Goal: Task Accomplishment & Management: Complete application form

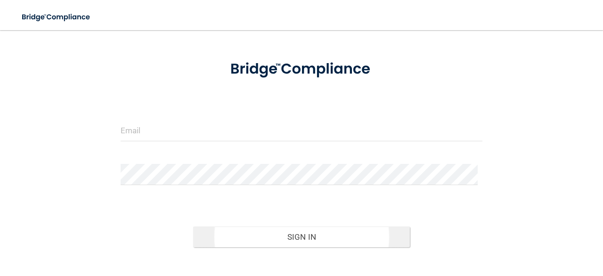
scroll to position [47, 0]
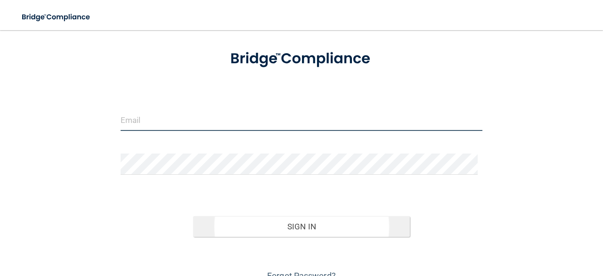
type input "[EMAIL_ADDRESS][DOMAIN_NAME]"
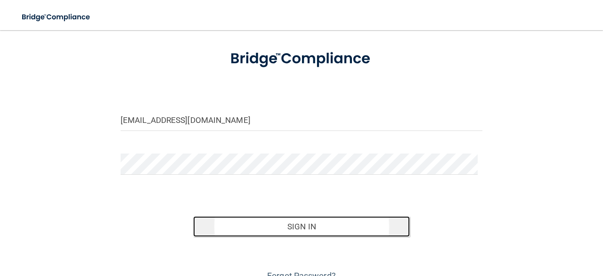
click at [296, 225] on button "Sign In" at bounding box center [301, 226] width 217 height 21
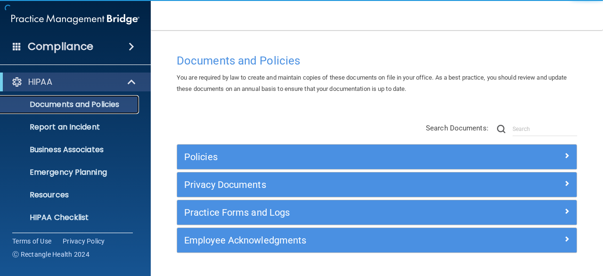
click at [92, 106] on p "Documents and Policies" at bounding box center [70, 104] width 129 height 9
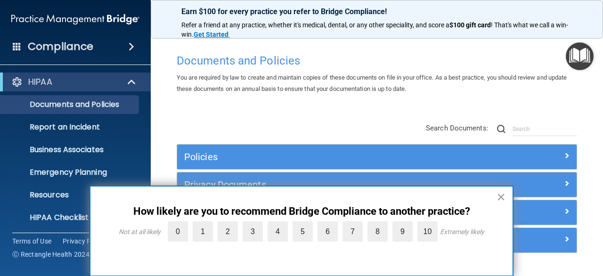
click at [503, 195] on button "×" at bounding box center [500, 196] width 9 height 15
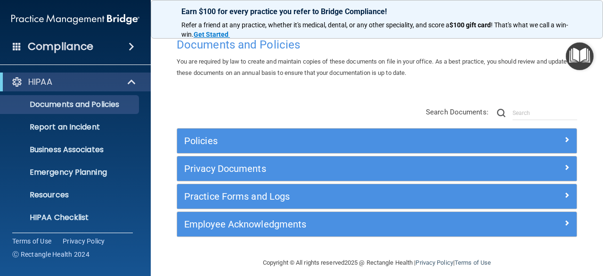
scroll to position [24, 0]
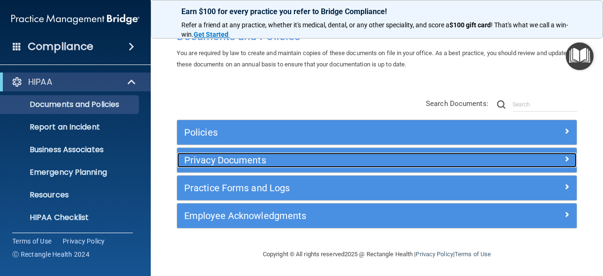
click at [309, 155] on h5 "Privacy Documents" at bounding box center [326, 160] width 285 height 10
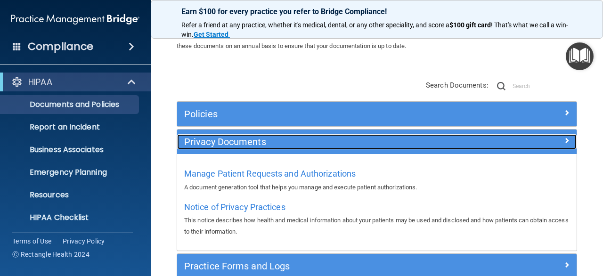
scroll to position [72, 0]
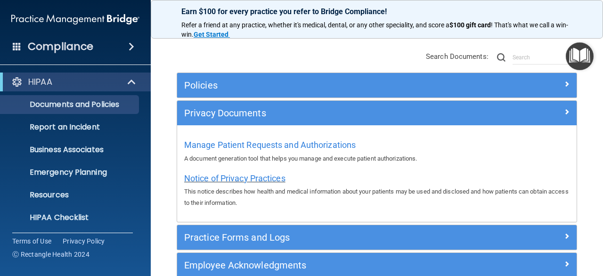
click at [256, 180] on span "Notice of Privacy Practices" at bounding box center [234, 178] width 101 height 10
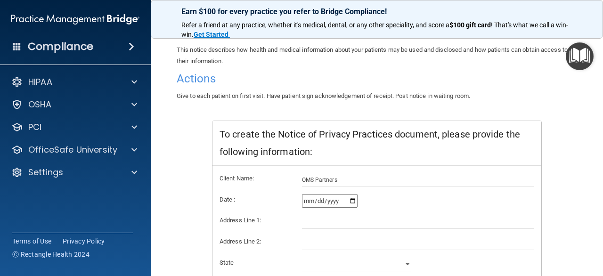
scroll to position [94, 0]
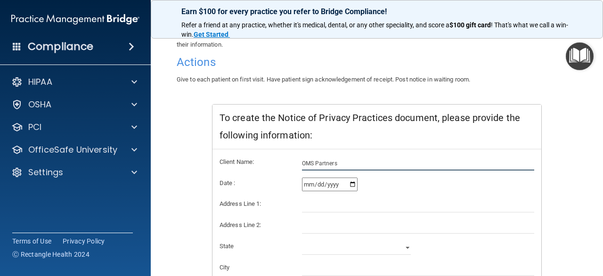
click at [360, 161] on input "OMS Partners" at bounding box center [418, 163] width 233 height 14
drag, startPoint x: 343, startPoint y: 159, endPoint x: 338, endPoint y: 158, distance: 5.2
click at [339, 158] on input "OMS Partners" at bounding box center [418, 163] width 233 height 14
click at [343, 166] on input "OMS Partners" at bounding box center [418, 163] width 233 height 14
drag, startPoint x: 343, startPoint y: 164, endPoint x: 222, endPoint y: 162, distance: 121.1
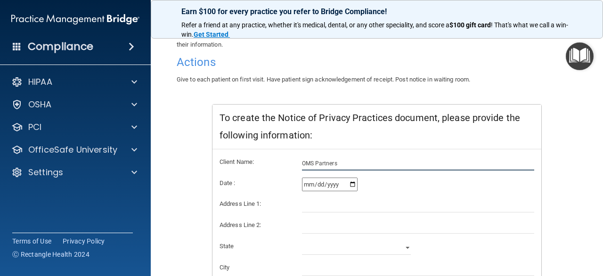
click at [222, 162] on div "Client Name: OMS Partners" at bounding box center [376, 163] width 329 height 14
type input "Hawaii Elite Oral Surgery"
click at [315, 185] on input "2025-09-11" at bounding box center [330, 185] width 56 height 14
type input "2025-09-01"
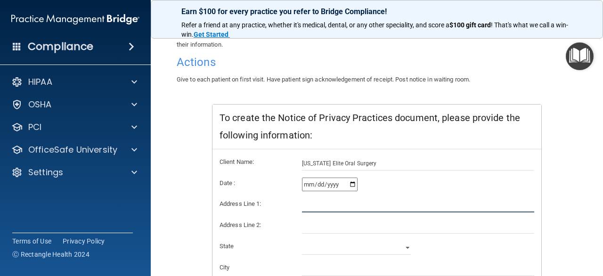
click at [302, 204] on input "text" at bounding box center [418, 205] width 233 height 14
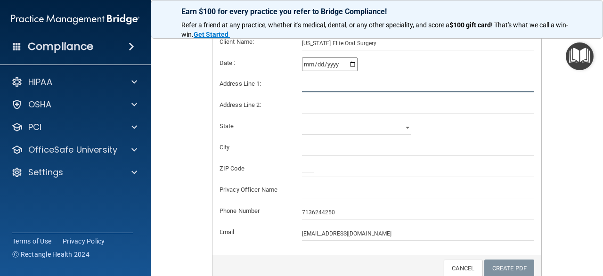
scroll to position [236, 0]
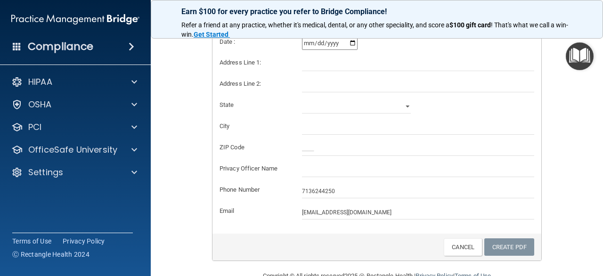
click at [426, 202] on form "Client Name: Hawaii Elite Oral Surgery Date : 2025-09-01 Address Line 1: Addres…" at bounding box center [376, 117] width 315 height 205
click at [413, 219] on div "Client Name: Hawaii Elite Oral Surgery Date : 2025-09-01 Address Line 1: Addres…" at bounding box center [376, 121] width 329 height 226
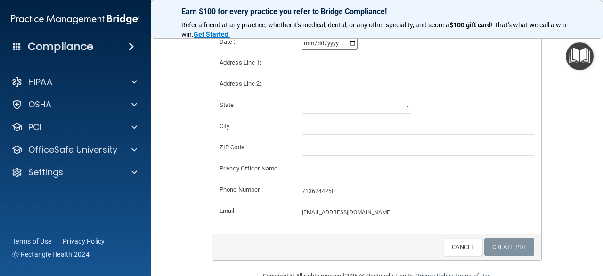
drag, startPoint x: 413, startPoint y: 212, endPoint x: 293, endPoint y: 208, distance: 119.7
click at [295, 208] on div "[EMAIL_ADDRESS][DOMAIN_NAME]" at bounding box center [418, 212] width 247 height 14
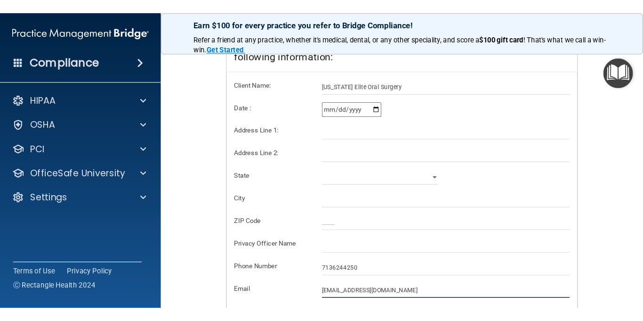
scroll to position [188, 0]
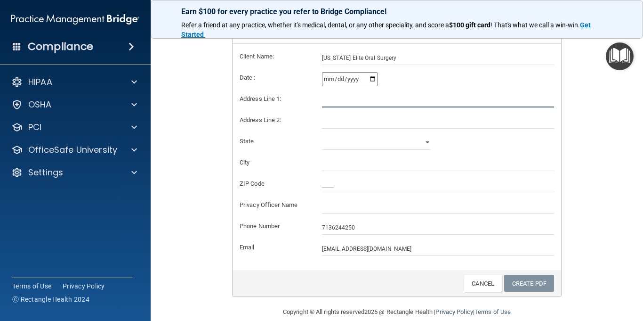
click at [338, 107] on input "text" at bounding box center [438, 100] width 233 height 14
paste input "930 Valkenburgh St Ste 206"
type input "930 Valkenburgh St Ste 206"
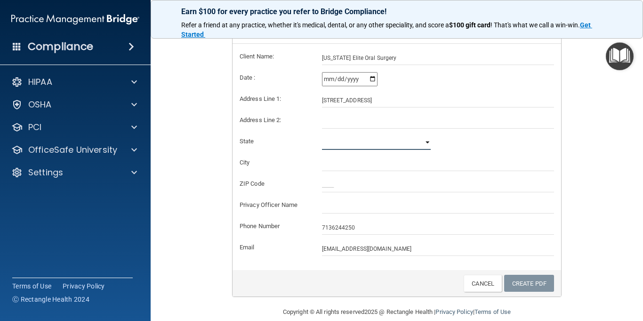
click at [322, 150] on select "Alabama Alaska Arizona Arkansas California Colorado Connecticut Delaware Distri…" at bounding box center [376, 143] width 109 height 14
select select "11"
click at [322, 146] on select "Alabama Alaska Arizona Arkansas California Colorado Connecticut Delaware Distri…" at bounding box center [376, 143] width 109 height 14
click at [335, 171] on input "text" at bounding box center [438, 164] width 233 height 14
type input "Honolulu"
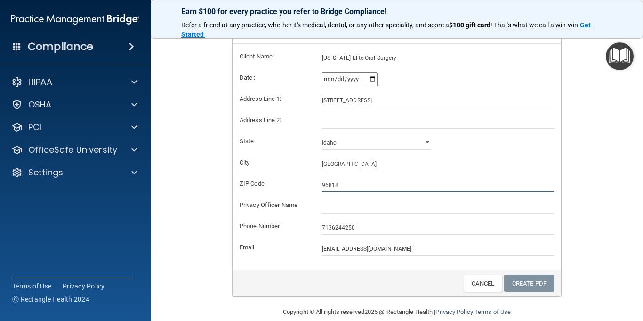
type input "96818"
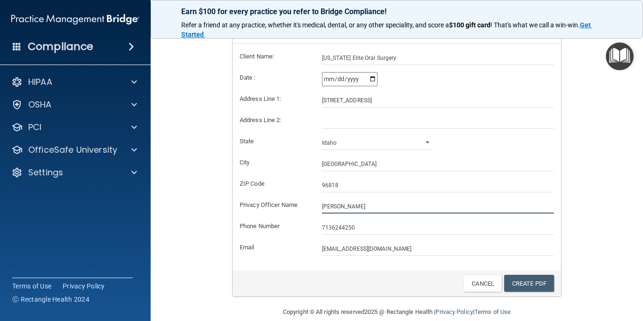
drag, startPoint x: 367, startPoint y: 219, endPoint x: 336, endPoint y: 216, distance: 30.8
click at [336, 213] on input "Mona Williams" at bounding box center [438, 206] width 233 height 14
type input "Mona Crawford"
click at [267, 232] on label "Phone Number" at bounding box center [274, 225] width 82 height 11
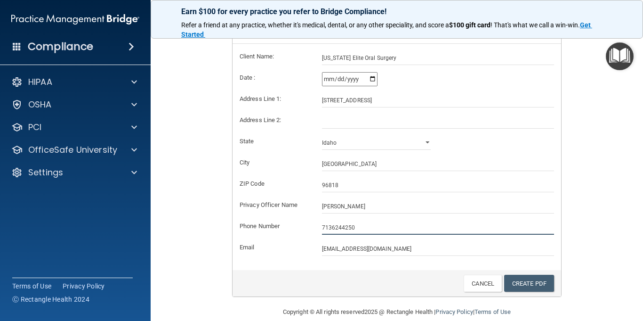
drag, startPoint x: 357, startPoint y: 239, endPoint x: 318, endPoint y: 239, distance: 38.6
click at [318, 235] on div "7136244250" at bounding box center [438, 227] width 247 height 14
click at [330, 235] on input "text" at bounding box center [438, 227] width 233 height 14
paste input "(808) 342-5920"
type input "(808) 342-5920"
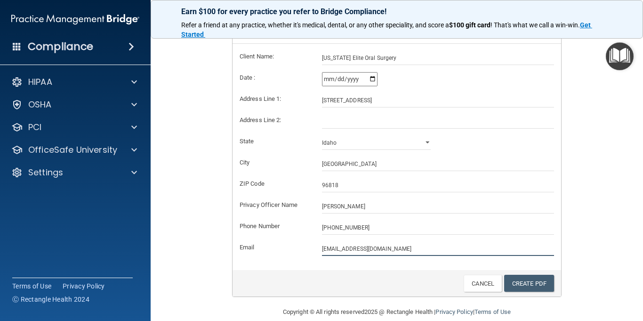
drag, startPoint x: 428, startPoint y: 259, endPoint x: 275, endPoint y: 252, distance: 152.8
click at [275, 252] on form "Client Name: Hawaii Elite Oral Surgery Date : 2025-09-01 Address Line 1: 930 Va…" at bounding box center [397, 153] width 315 height 205
type input "front@eliteoms.com"
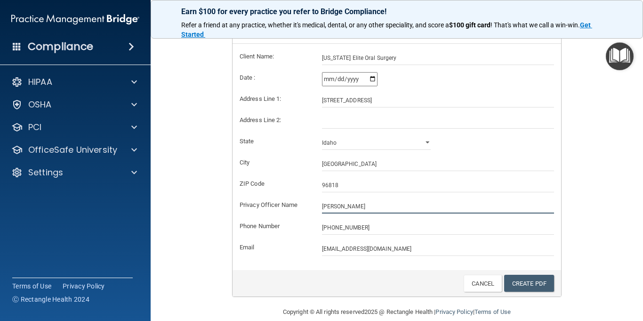
click at [378, 212] on input "Mona Crawford" at bounding box center [438, 206] width 233 height 14
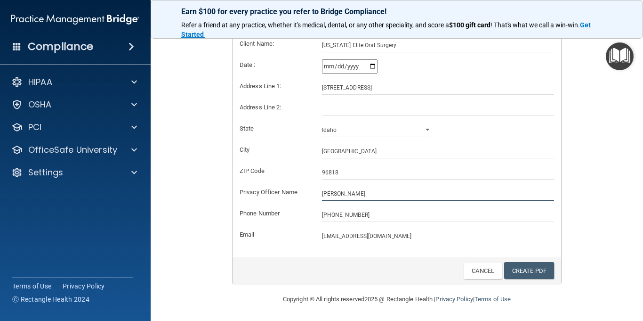
scroll to position [213, 0]
click at [524, 268] on link "Create PDF" at bounding box center [529, 269] width 50 height 17
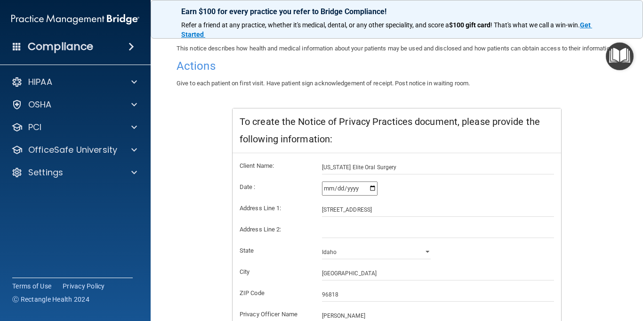
scroll to position [0, 0]
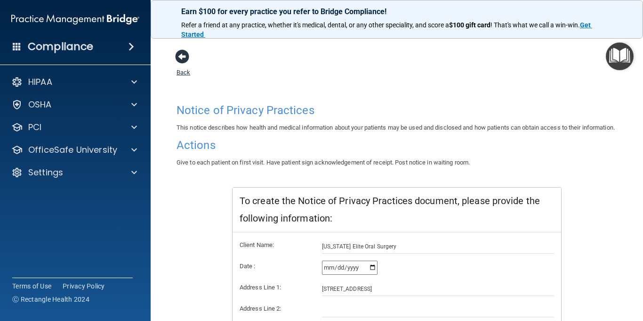
click at [181, 60] on span at bounding box center [182, 56] width 14 height 14
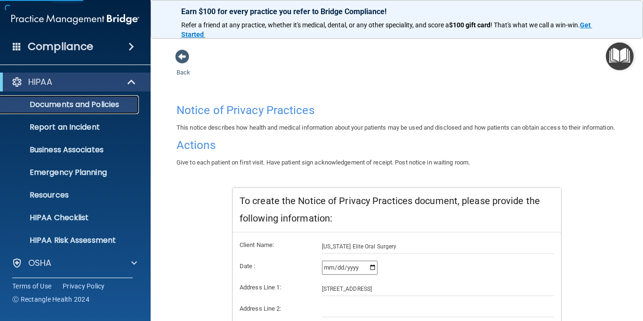
click at [82, 106] on p "Documents and Policies" at bounding box center [70, 104] width 129 height 9
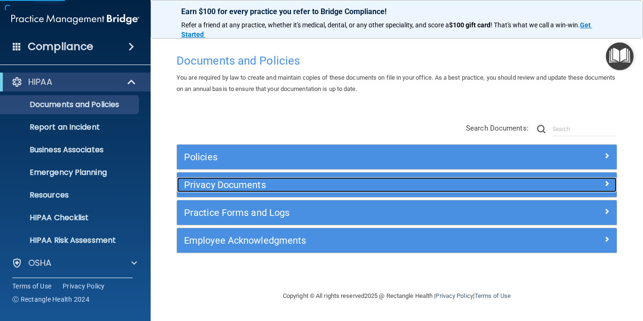
click at [271, 177] on div "Privacy Documents" at bounding box center [342, 184] width 330 height 15
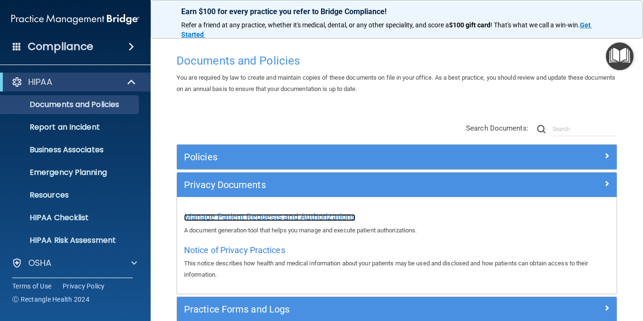
click at [268, 216] on span "Manage Patient Requests and Authorizations" at bounding box center [269, 216] width 171 height 10
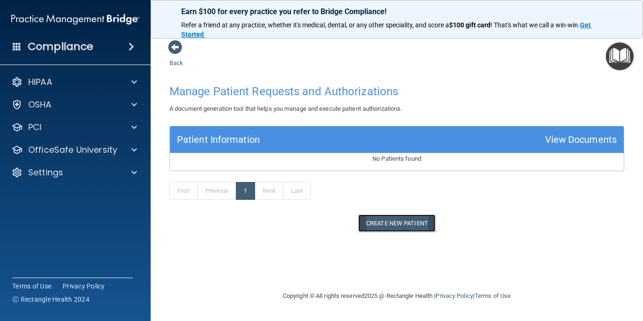
click at [383, 223] on button "Create New Patient" at bounding box center [396, 222] width 77 height 17
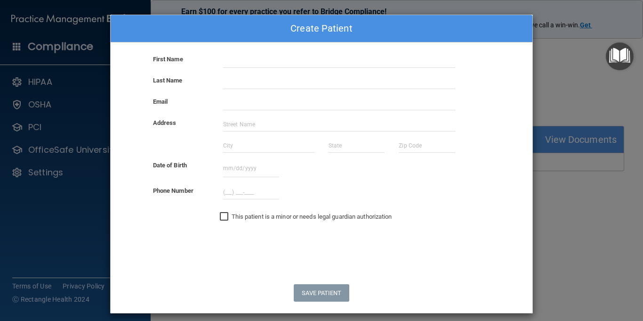
click at [550, 191] on div "Create Patient First Name Last Name Email Address Date of Birth September 2025 …" at bounding box center [321, 160] width 643 height 321
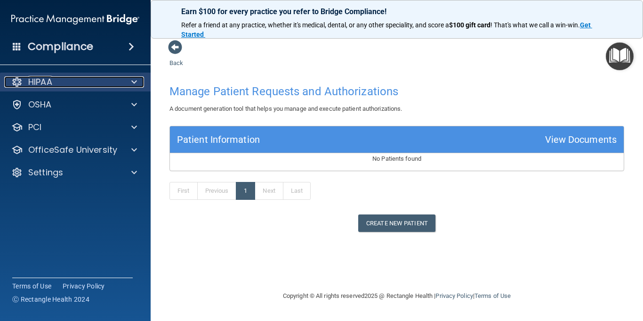
click at [71, 85] on div "HIPAA" at bounding box center [62, 81] width 117 height 11
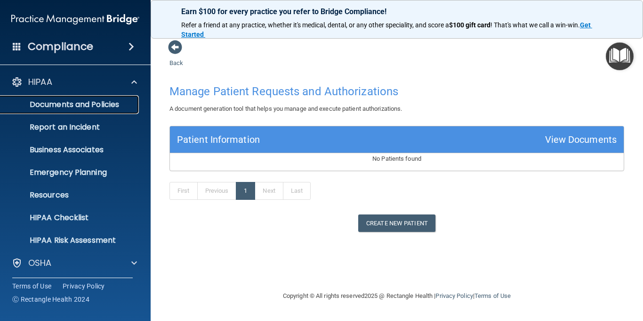
click at [65, 106] on p "Documents and Policies" at bounding box center [70, 104] width 129 height 9
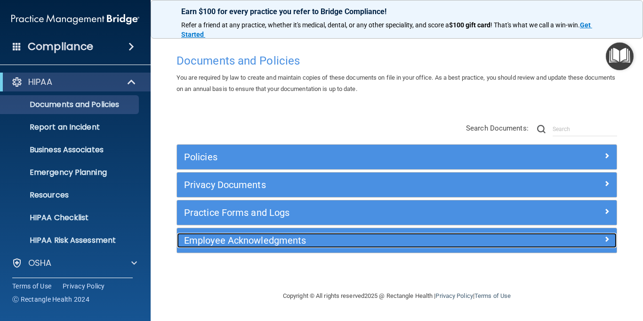
click at [303, 236] on h5 "Employee Acknowledgments" at bounding box center [342, 240] width 316 height 10
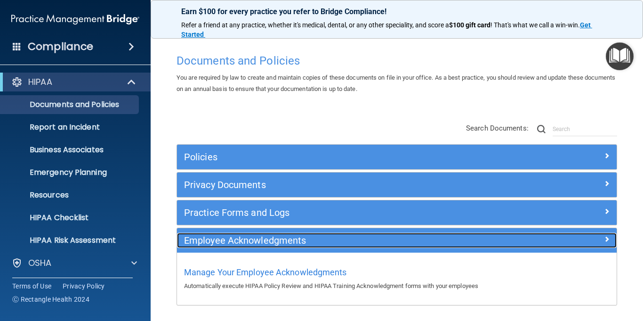
scroll to position [33, 0]
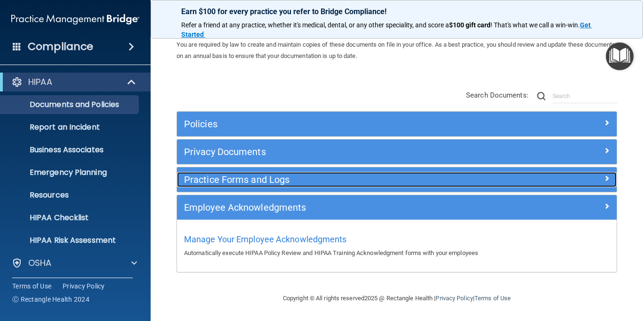
click at [264, 180] on h5 "Practice Forms and Logs" at bounding box center [342, 179] width 316 height 10
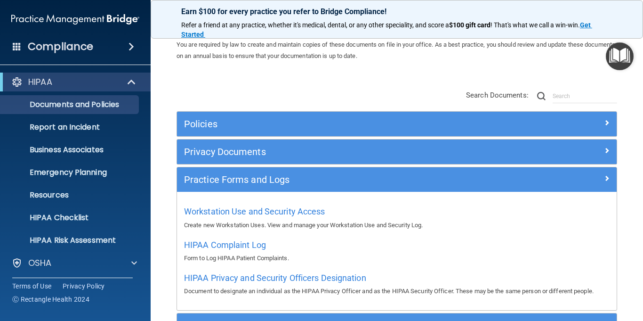
click at [244, 143] on div "Privacy Documents" at bounding box center [397, 151] width 440 height 24
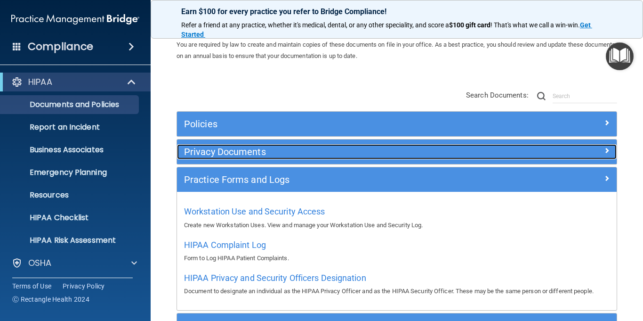
click at [244, 148] on h5 "Privacy Documents" at bounding box center [342, 151] width 316 height 10
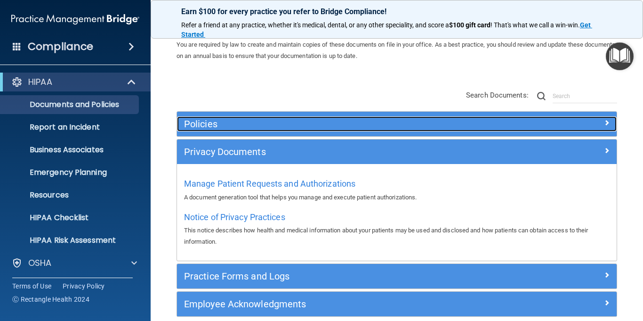
click at [226, 125] on h5 "Policies" at bounding box center [342, 124] width 316 height 10
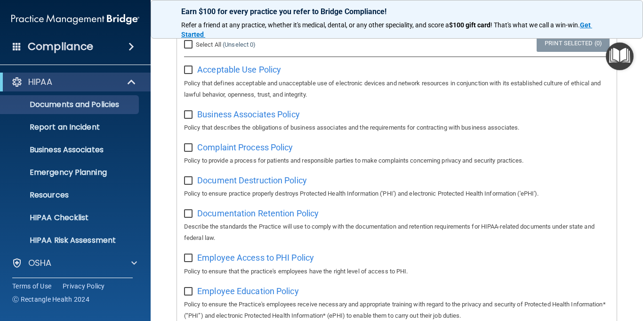
scroll to position [94, 0]
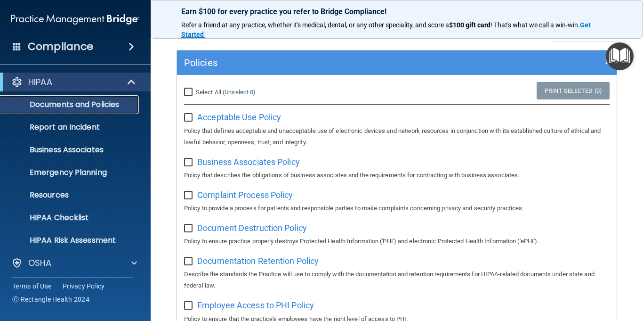
click at [79, 105] on p "Documents and Policies" at bounding box center [70, 104] width 129 height 9
click at [74, 105] on p "Documents and Policies" at bounding box center [70, 104] width 129 height 9
click at [84, 109] on p "Documents and Policies" at bounding box center [70, 104] width 129 height 9
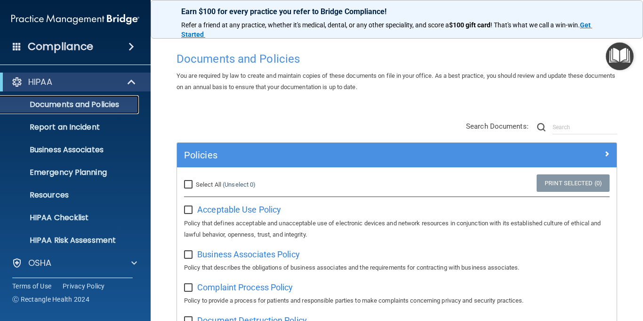
scroll to position [0, 0]
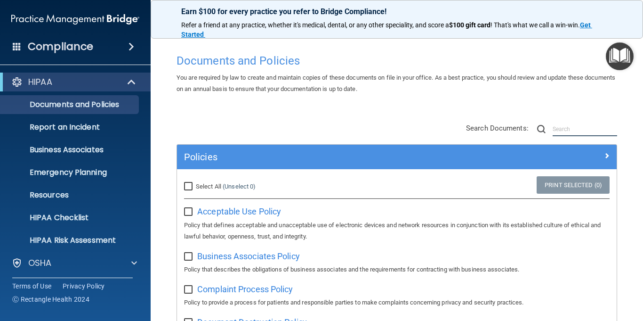
click at [578, 134] on input "text" at bounding box center [585, 129] width 65 height 14
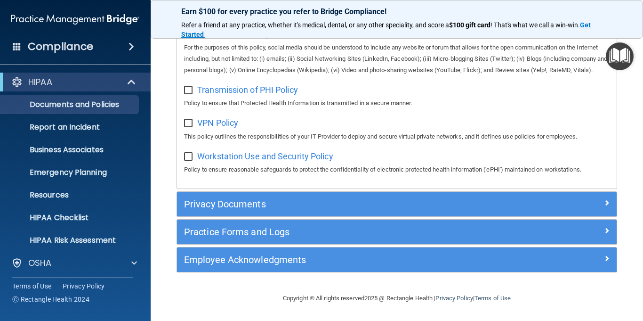
scroll to position [963, 0]
type input "ack"
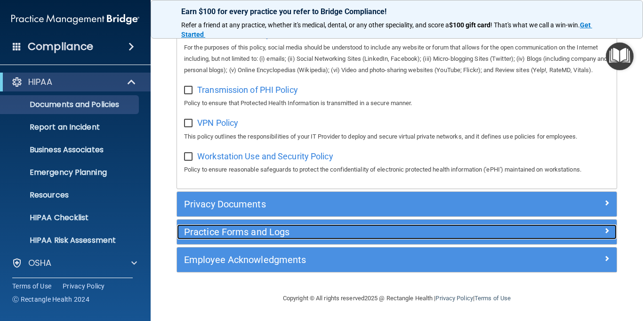
click at [289, 234] on h5 "Practice Forms and Logs" at bounding box center [342, 232] width 316 height 10
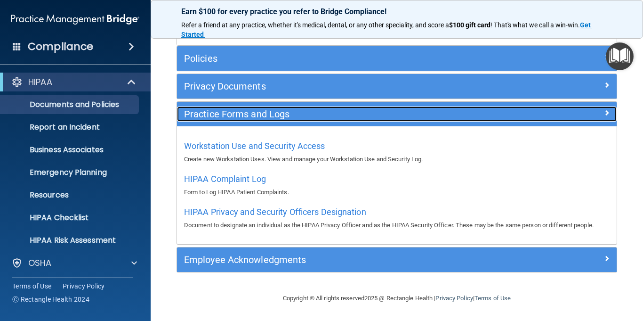
scroll to position [222, 0]
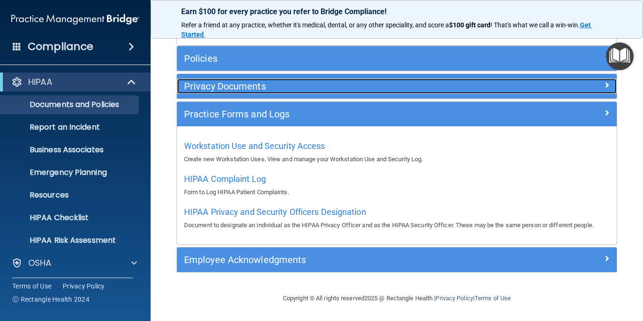
click at [271, 89] on h5 "Privacy Documents" at bounding box center [342, 86] width 316 height 10
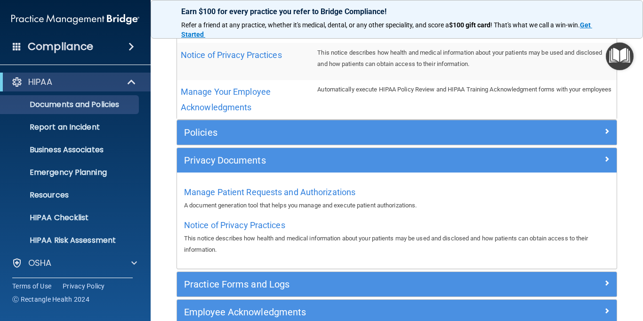
scroll to position [59, 0]
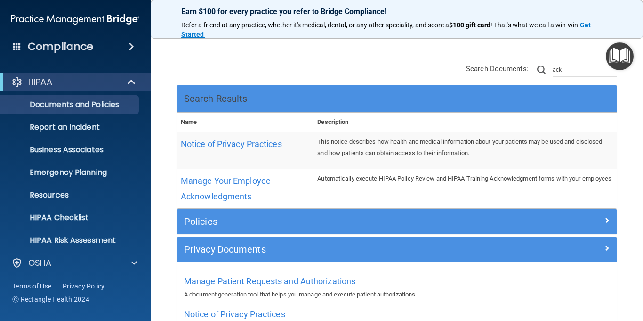
click at [97, 50] on div "Compliance" at bounding box center [75, 46] width 151 height 21
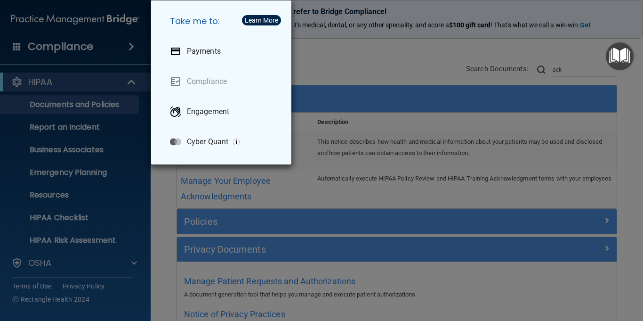
click at [424, 72] on div "Take me to: Payments Compliance Engagement Cyber Quant" at bounding box center [321, 160] width 643 height 321
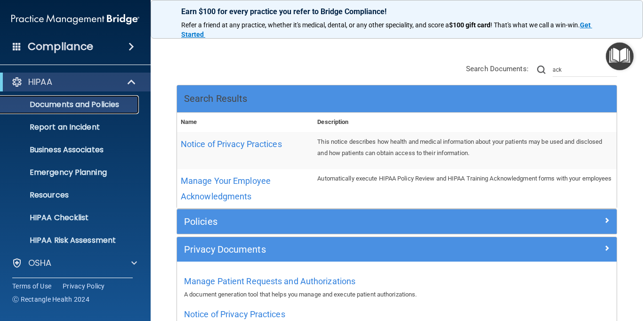
click at [96, 101] on p "Documents and Policies" at bounding box center [70, 104] width 129 height 9
click at [59, 191] on p "Resources" at bounding box center [70, 194] width 129 height 9
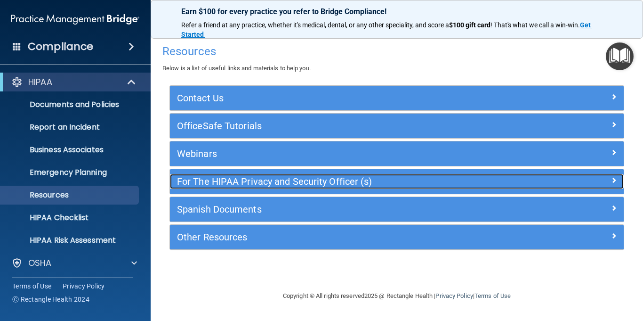
click at [389, 181] on h5 "For The HIPAA Privacy and Security Officer (s)" at bounding box center [340, 181] width 326 height 10
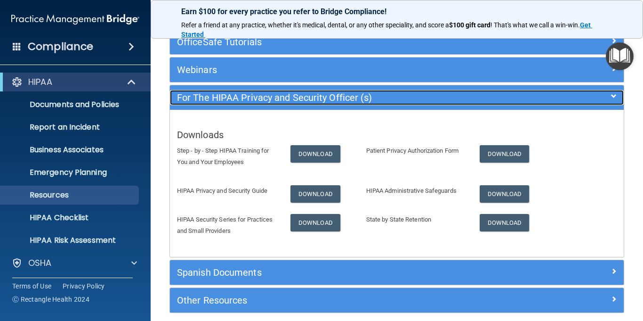
scroll to position [94, 0]
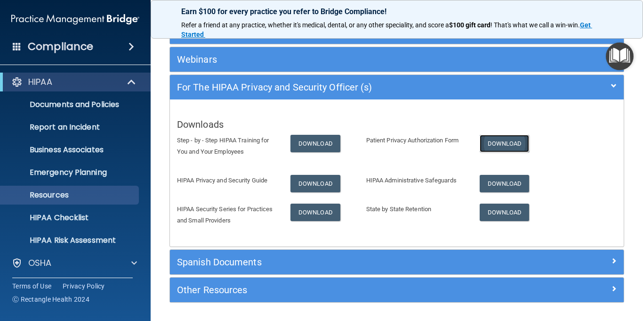
click at [496, 141] on link "Download" at bounding box center [505, 143] width 50 height 17
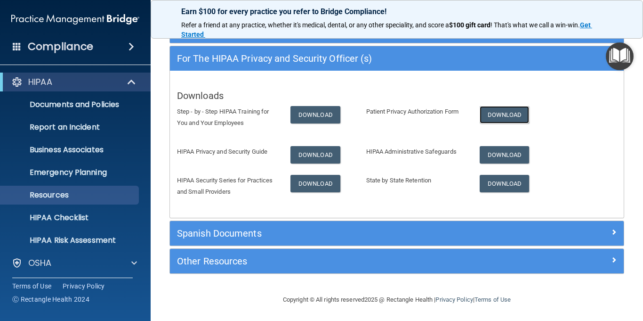
scroll to position [124, 0]
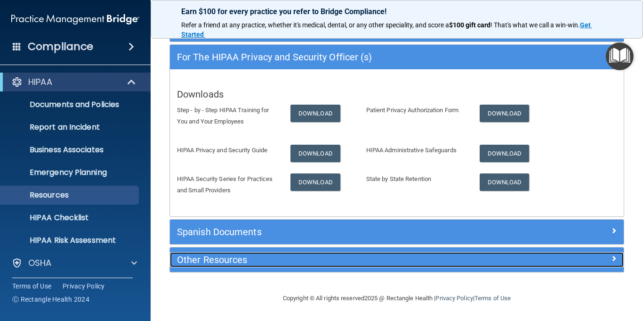
click at [299, 255] on h5 "Other Resources" at bounding box center [340, 259] width 326 height 10
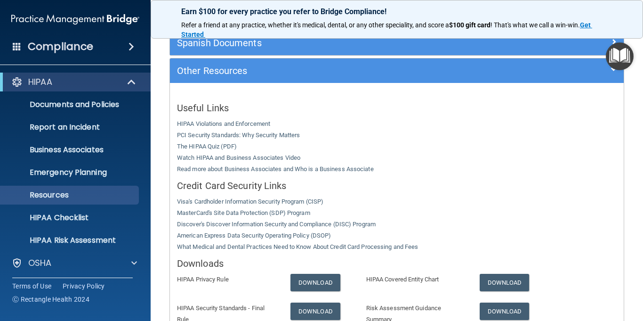
scroll to position [150, 0]
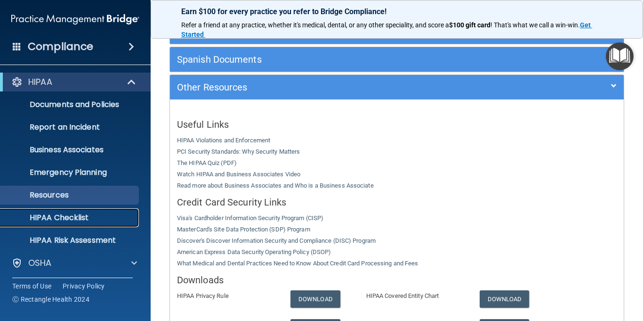
click at [67, 217] on p "HIPAA Checklist" at bounding box center [70, 217] width 129 height 9
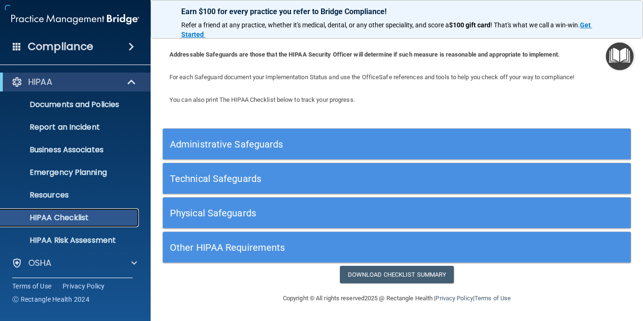
scroll to position [36, 0]
click at [293, 245] on h5 "Other HIPAA Requirements" at bounding box center [338, 247] width 337 height 10
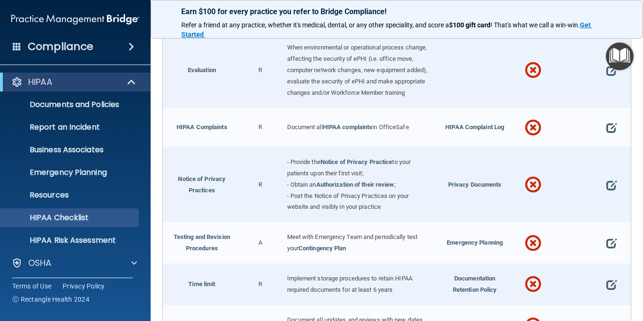
scroll to position [432, 0]
click at [365, 187] on link "Authorization of their review" at bounding box center [356, 183] width 78 height 7
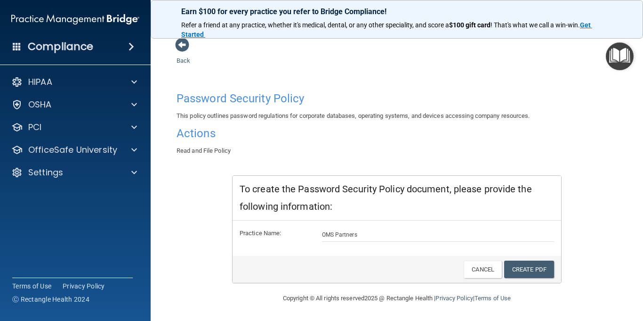
scroll to position [12, 0]
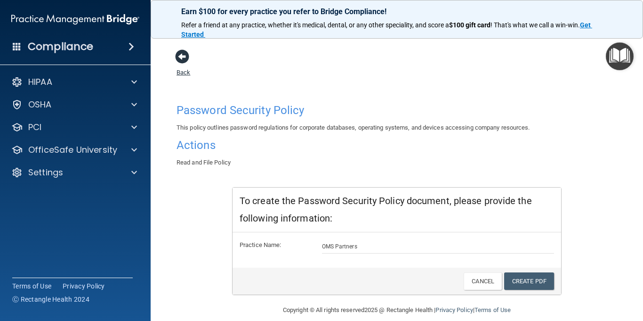
click at [177, 59] on span at bounding box center [182, 56] width 14 height 14
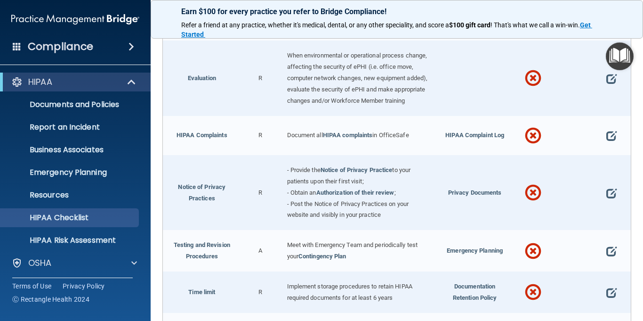
scroll to position [518, 0]
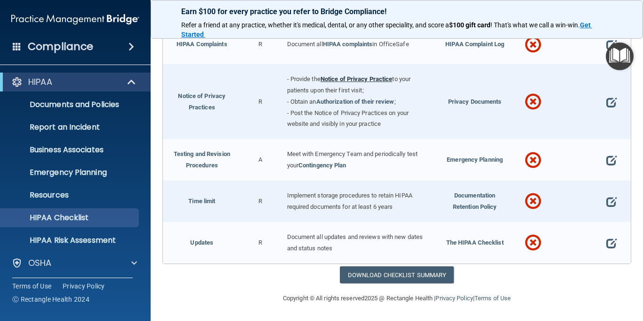
click at [349, 82] on link "Notice of Privacy Practice" at bounding box center [357, 78] width 72 height 7
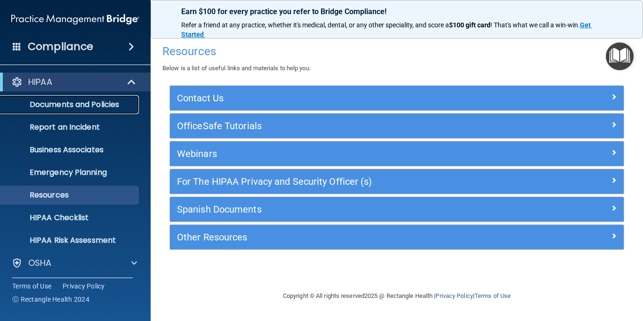
click at [70, 107] on p "Documents and Policies" at bounding box center [70, 104] width 129 height 9
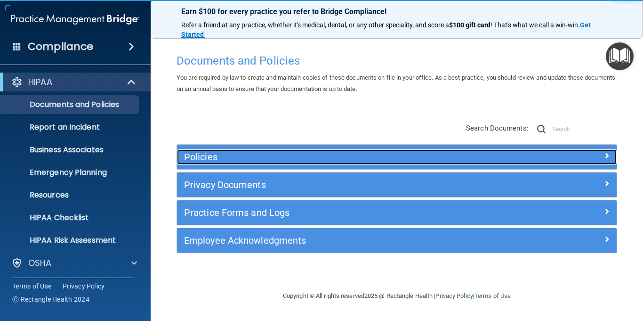
click at [461, 152] on h5 "Policies" at bounding box center [342, 157] width 316 height 10
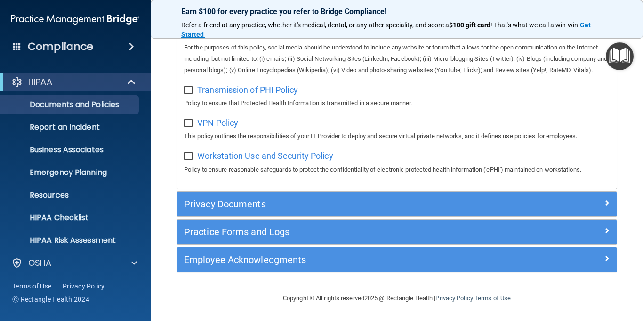
scroll to position [839, 0]
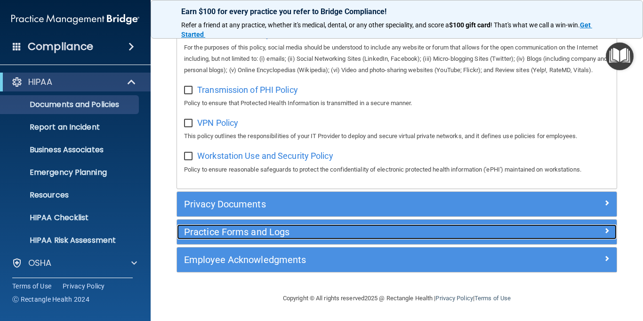
click at [322, 236] on h5 "Practice Forms and Logs" at bounding box center [342, 232] width 316 height 10
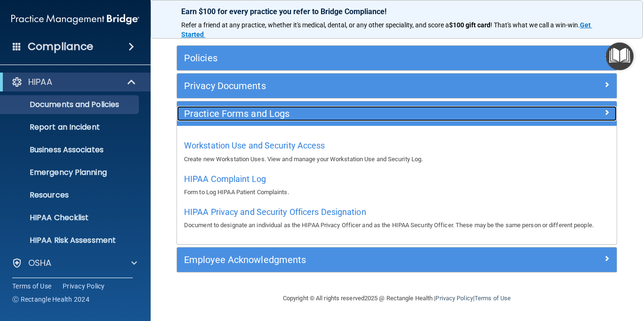
scroll to position [99, 0]
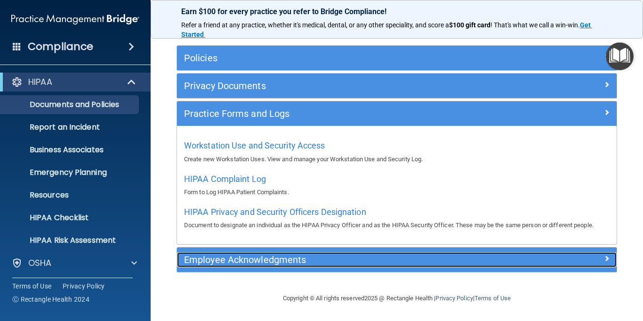
click at [314, 256] on h5 "Employee Acknowledgments" at bounding box center [342, 259] width 316 height 10
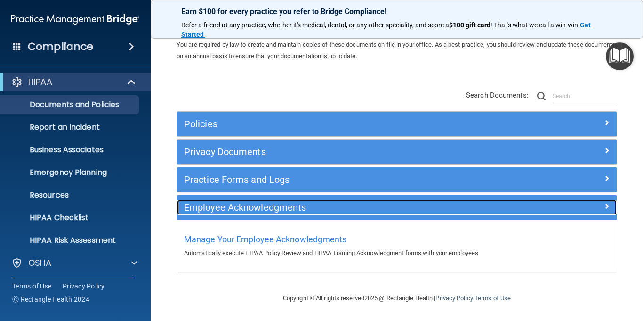
scroll to position [0, 0]
